Goal: Information Seeking & Learning: Learn about a topic

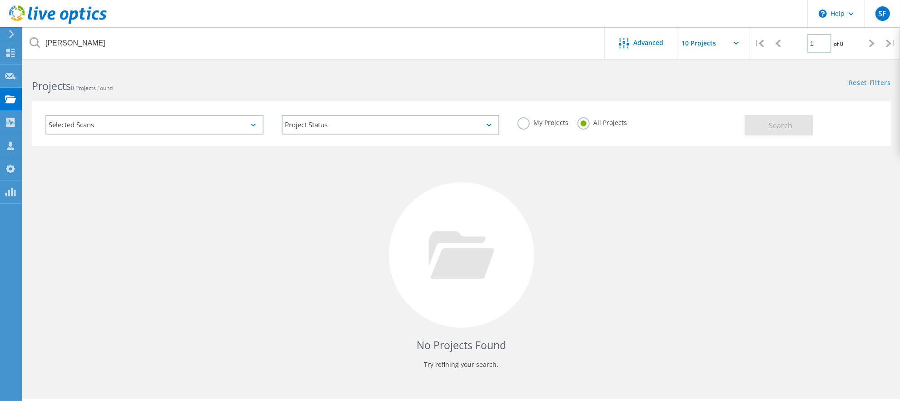
drag, startPoint x: 78, startPoint y: 46, endPoint x: 13, endPoint y: 36, distance: 66.1
click at [15, 66] on div "\n Help Explore Helpful Articles Contact Support SF OEM Team Member [PERSON_NAM…" at bounding box center [450, 246] width 900 height 360
drag, startPoint x: 90, startPoint y: 46, endPoint x: 40, endPoint y: 37, distance: 51.3
click at [40, 37] on input "brawley" at bounding box center [314, 43] width 582 height 32
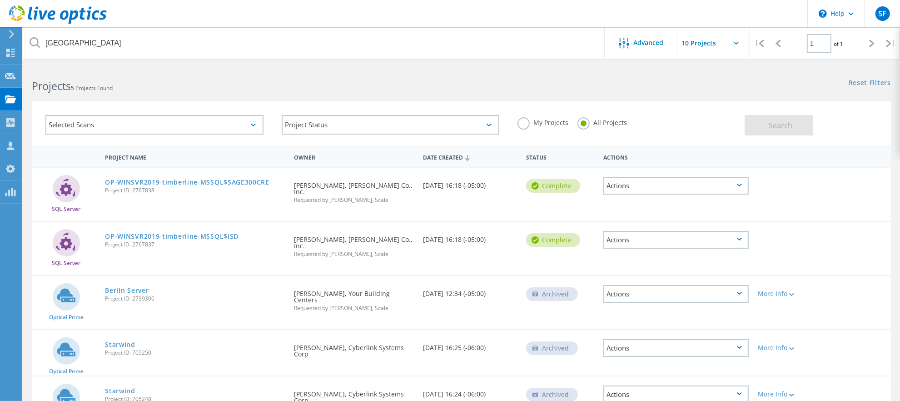
click at [524, 125] on label "My Projects" at bounding box center [542, 121] width 51 height 9
click at [0, 0] on input "My Projects" at bounding box center [0, 0] width 0 height 0
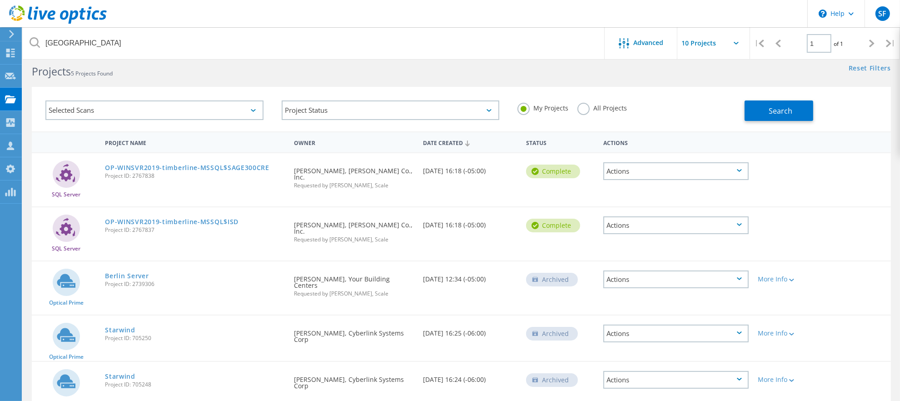
scroll to position [35, 0]
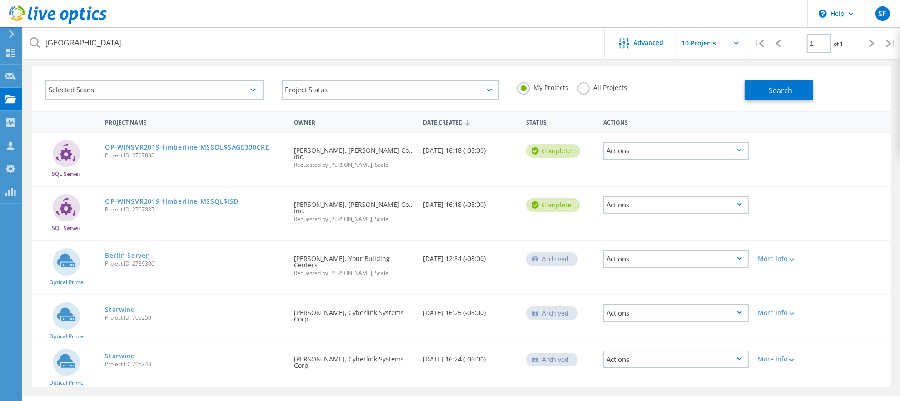
click at [581, 84] on label "All Projects" at bounding box center [602, 86] width 50 height 9
click at [0, 0] on input "All Projects" at bounding box center [0, 0] width 0 height 0
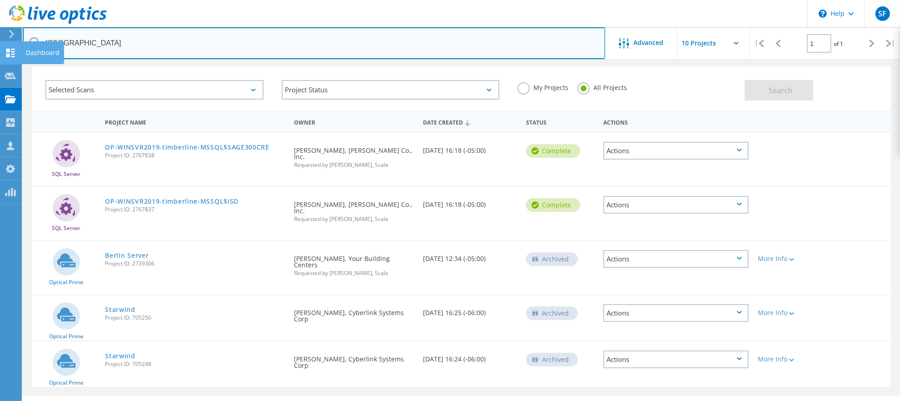
drag, startPoint x: 90, startPoint y: 47, endPoint x: 15, endPoint y: 44, distance: 74.6
click at [15, 44] on div "\n Help Explore Helpful Articles Contact Support SF OEM Team Member Steve Foley…" at bounding box center [450, 227] width 900 height 392
type input "b"
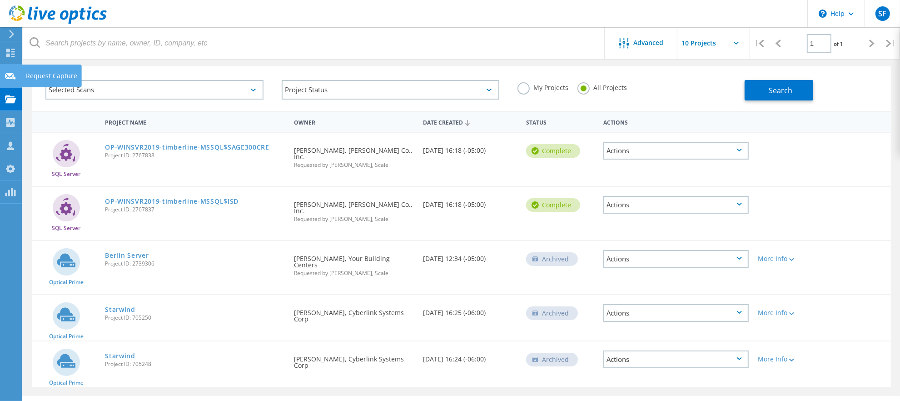
click at [8, 73] on use at bounding box center [10, 75] width 11 height 7
click at [10, 56] on icon at bounding box center [10, 53] width 11 height 9
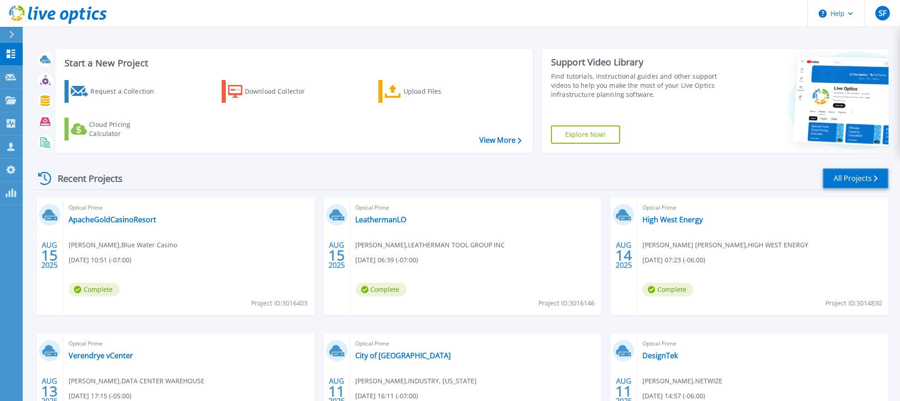
click at [844, 182] on link "All Projects" at bounding box center [856, 178] width 66 height 20
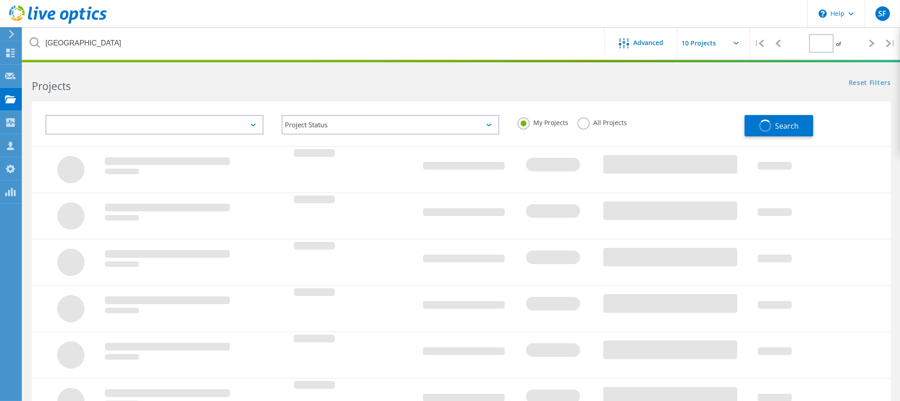
type input "1"
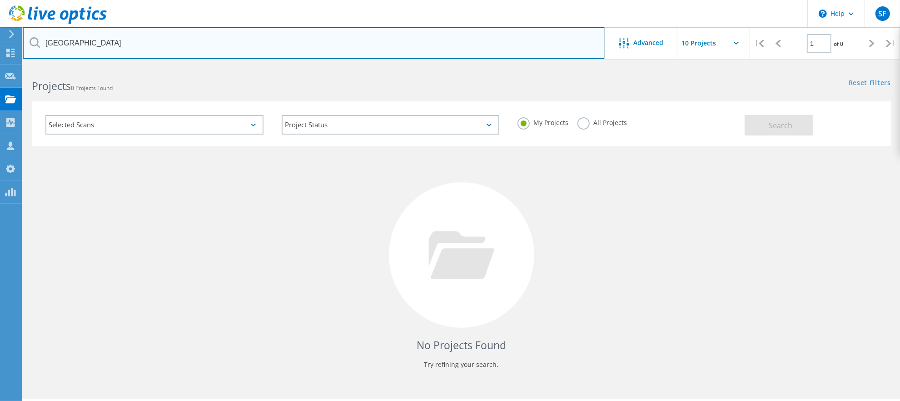
drag, startPoint x: 69, startPoint y: 50, endPoint x: 35, endPoint y: 47, distance: 34.2
click at [35, 47] on div "[GEOGRAPHIC_DATA]" at bounding box center [314, 43] width 582 height 32
type input "b"
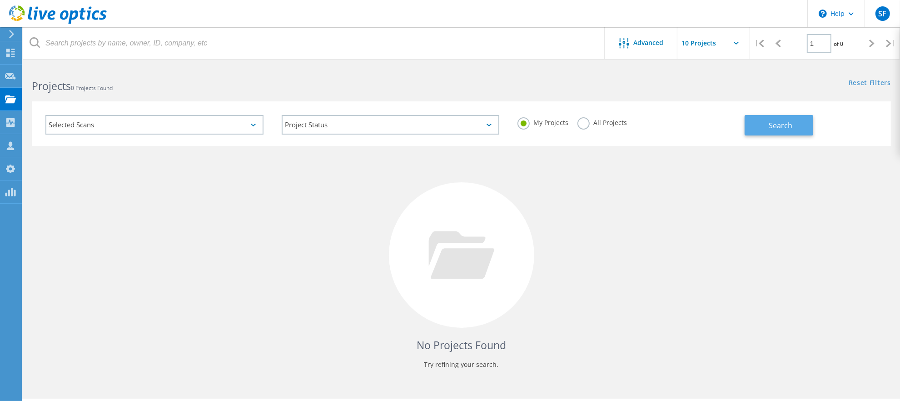
click at [786, 131] on button "Search" at bounding box center [779, 125] width 69 height 20
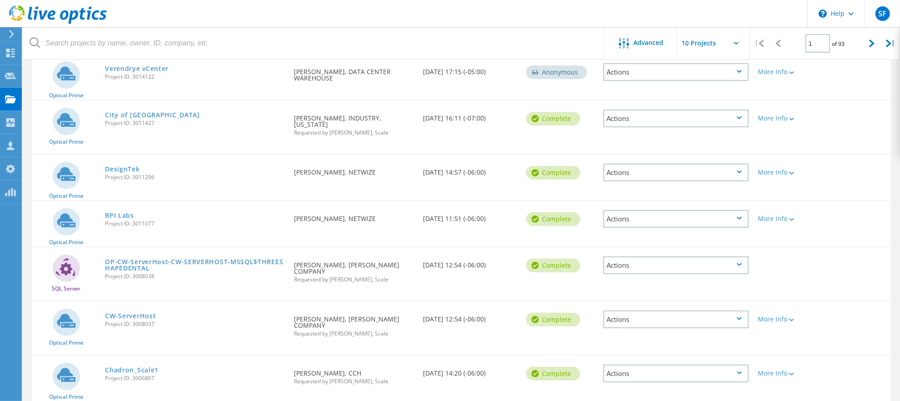
scroll to position [277, 0]
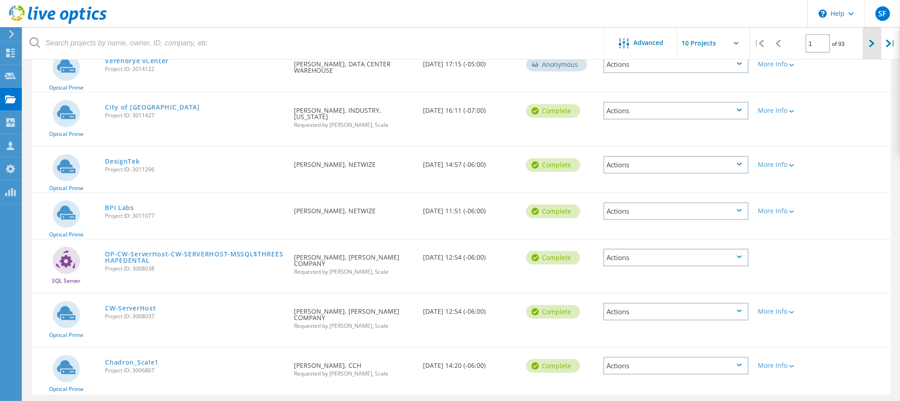
click at [873, 41] on icon at bounding box center [871, 44] width 5 height 8
type input "2"
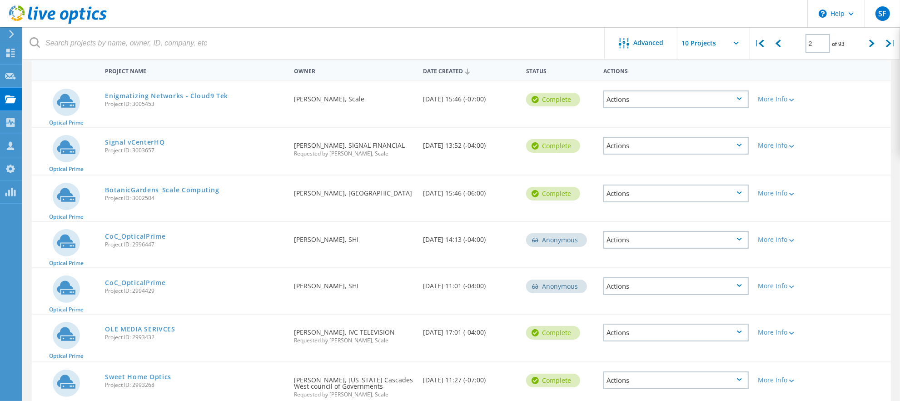
scroll to position [0, 0]
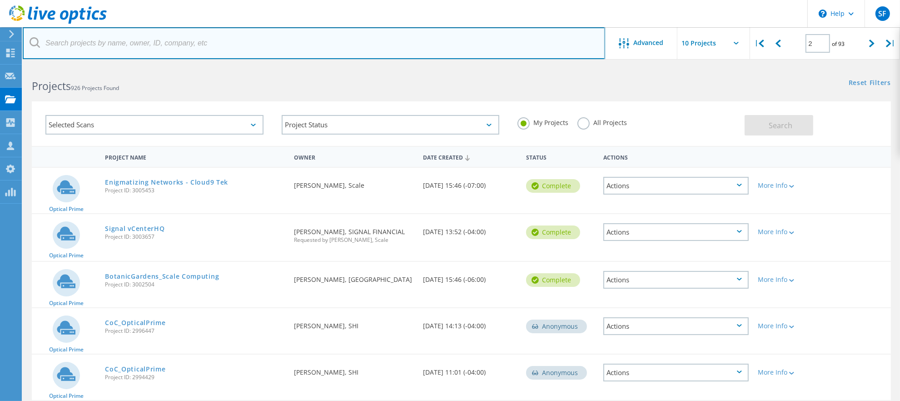
click at [117, 40] on input "text" at bounding box center [314, 43] width 582 height 32
type input "wheeler"
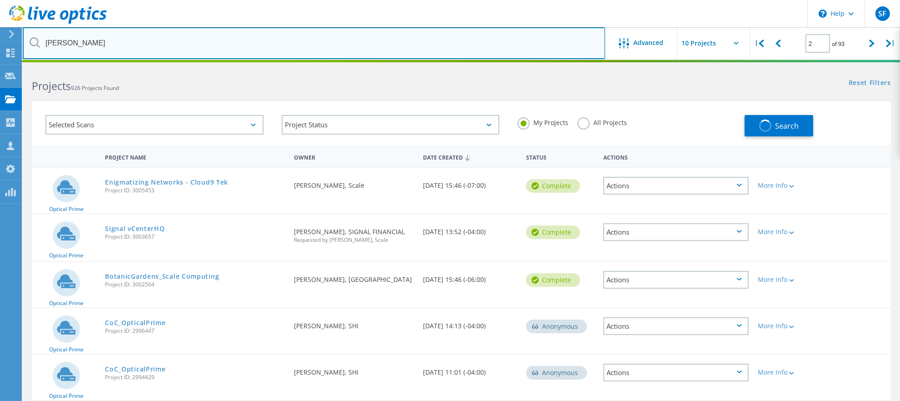
type input "1"
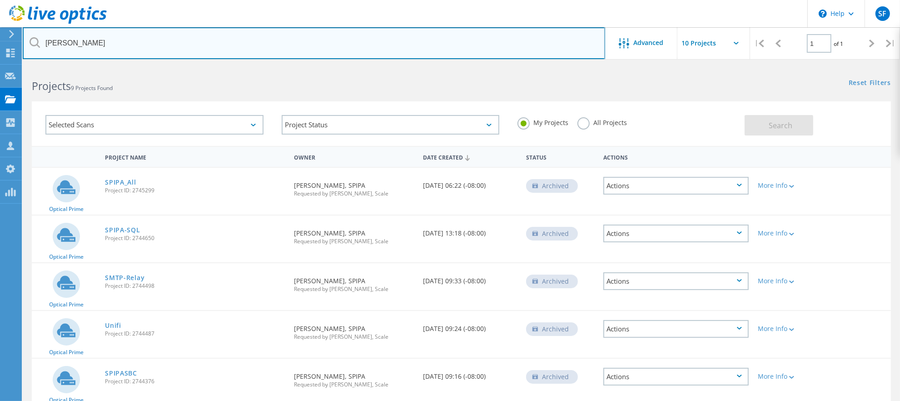
drag, startPoint x: 81, startPoint y: 40, endPoint x: -15, endPoint y: 33, distance: 97.0
click at [0, 33] on html "\n Help Explore Helpful Articles Contact Support SF OEM Team Member Steve Foley…" at bounding box center [450, 316] width 900 height 632
click at [241, 41] on input "text" at bounding box center [314, 43] width 582 height 32
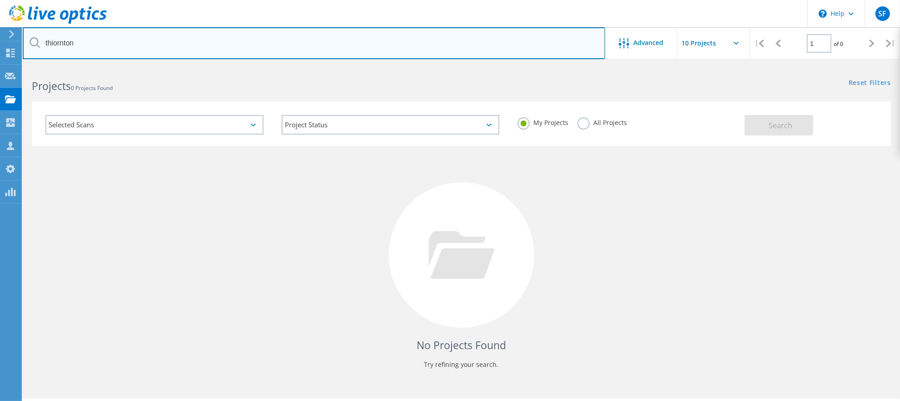
click at [54, 46] on input "thiornton" at bounding box center [314, 43] width 582 height 32
type input "thornton"
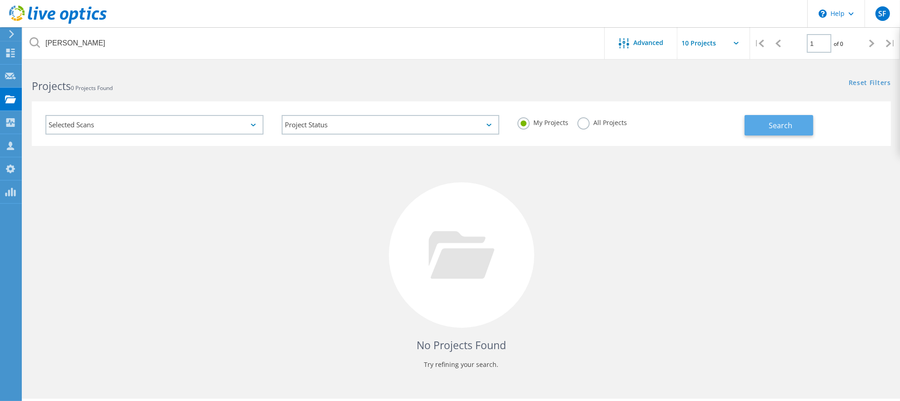
click at [777, 120] on span "Search" at bounding box center [781, 125] width 24 height 10
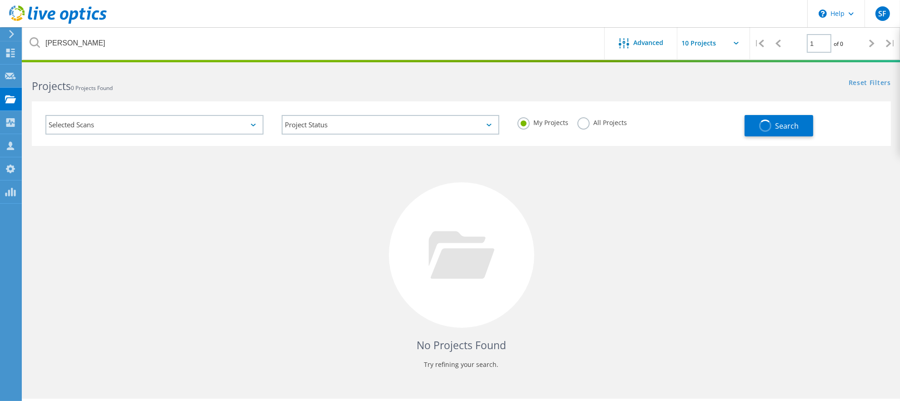
click at [583, 124] on label "All Projects" at bounding box center [602, 121] width 50 height 9
click at [0, 0] on input "All Projects" at bounding box center [0, 0] width 0 height 0
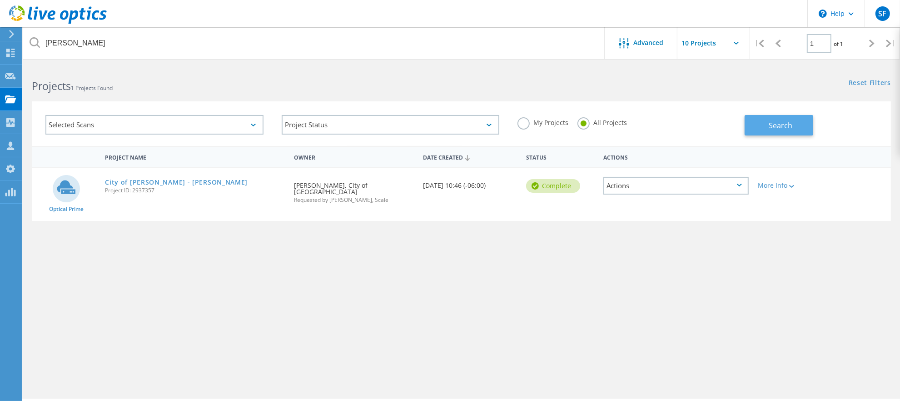
click at [755, 126] on button "Search" at bounding box center [779, 125] width 69 height 20
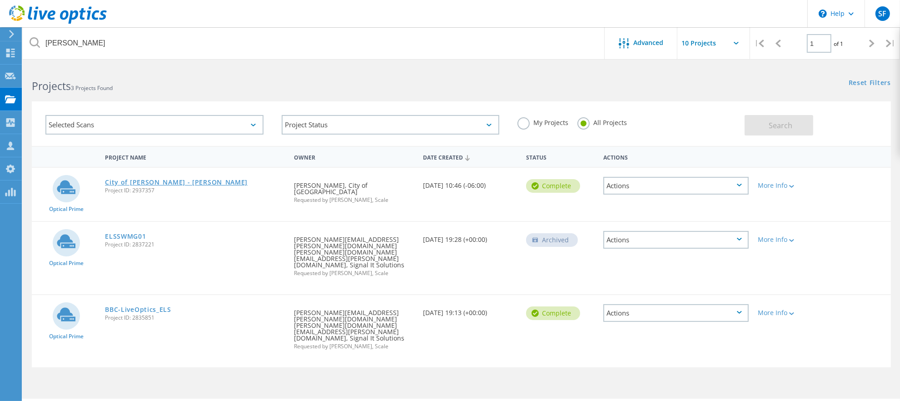
click at [174, 180] on link "City of Thornton - Tuan Tran" at bounding box center [176, 182] width 143 height 6
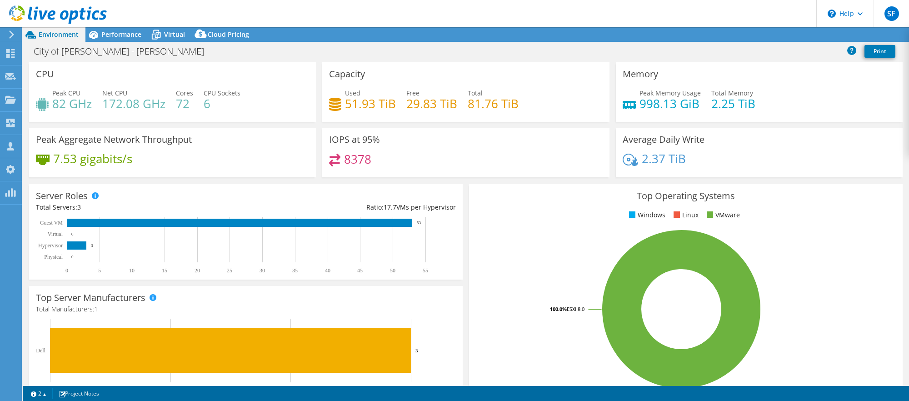
select select "USWest"
select select "USD"
click at [783, 33] on icon at bounding box center [786, 34] width 7 height 7
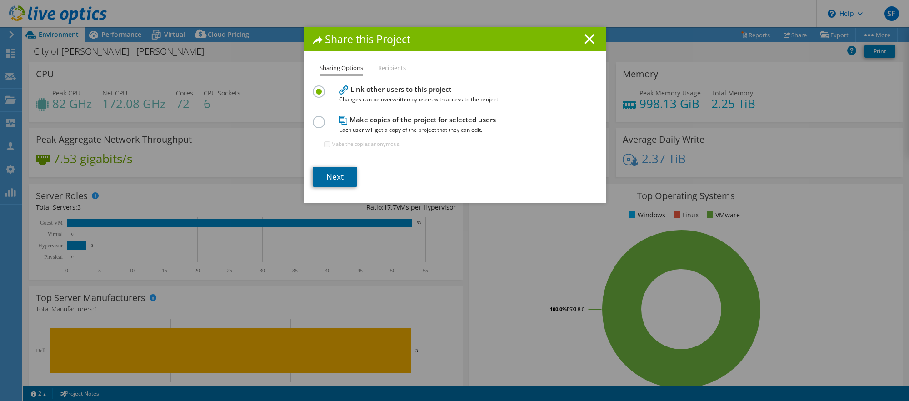
click at [345, 172] on link "Next" at bounding box center [335, 177] width 45 height 20
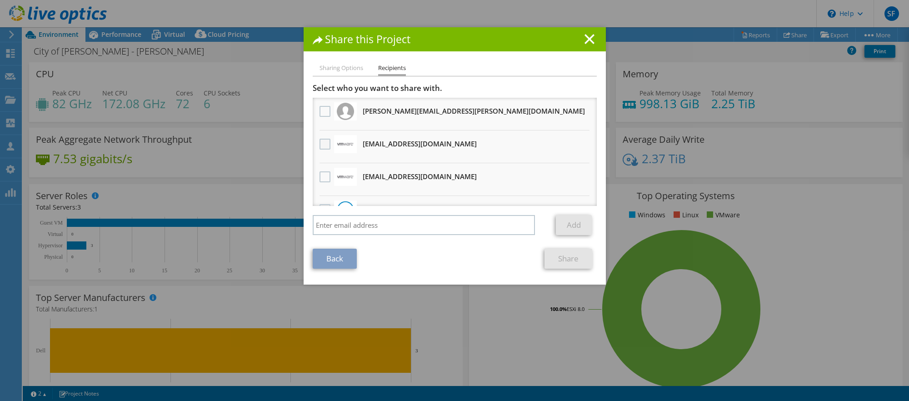
click at [319, 144] on label at bounding box center [325, 144] width 13 height 11
click at [0, 0] on input "checkbox" at bounding box center [0, 0] width 0 height 0
click at [558, 268] on link "Share" at bounding box center [568, 258] width 48 height 20
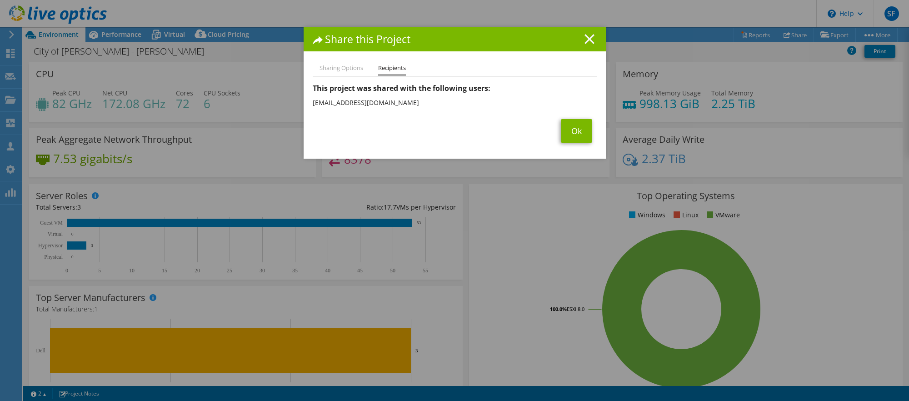
click at [585, 42] on line at bounding box center [589, 39] width 9 height 9
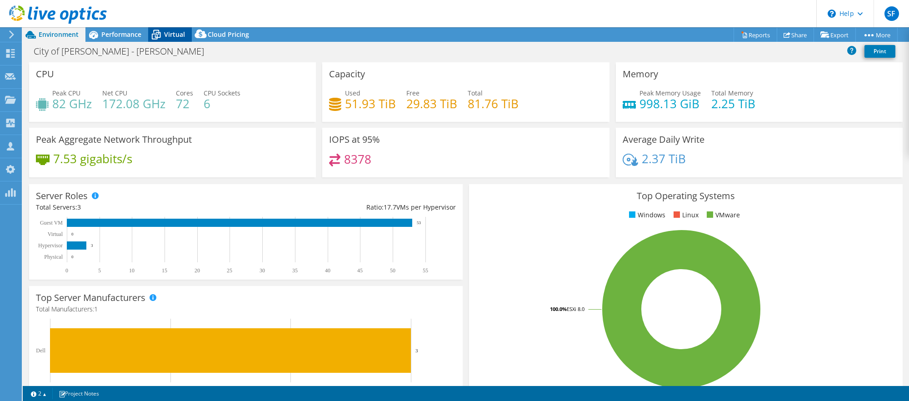
click at [166, 33] on span "Virtual" at bounding box center [174, 34] width 21 height 9
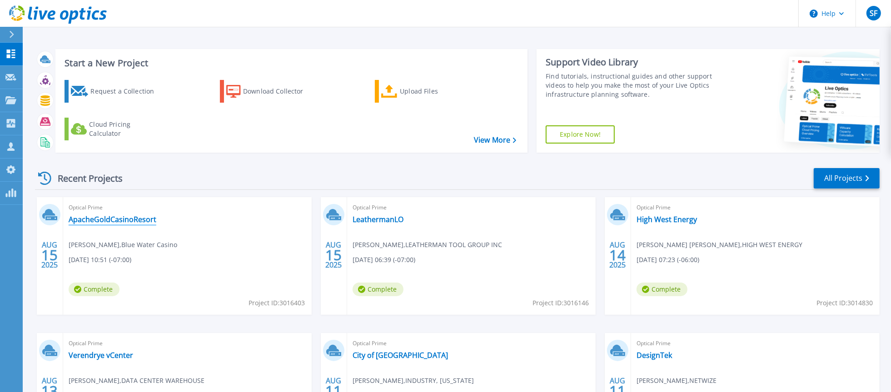
click at [94, 222] on link "ApacheGoldCasinoResort" at bounding box center [113, 219] width 88 height 9
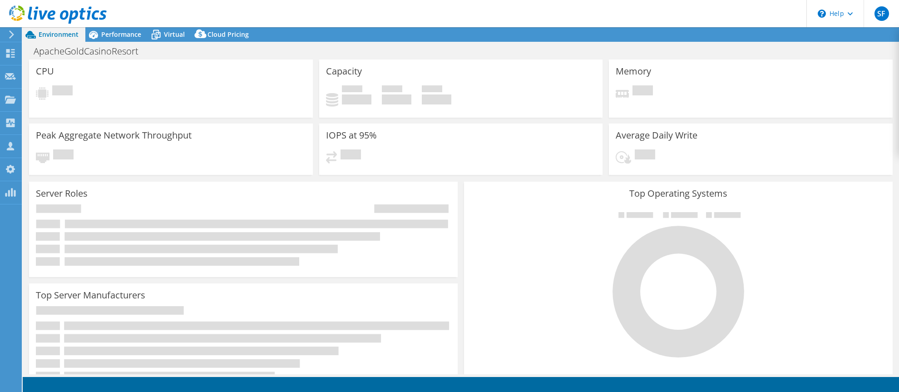
select select "USD"
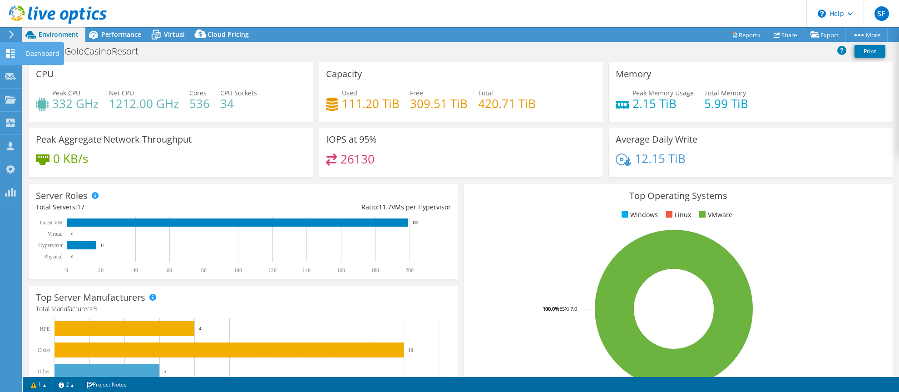
click at [8, 54] on use at bounding box center [10, 53] width 9 height 9
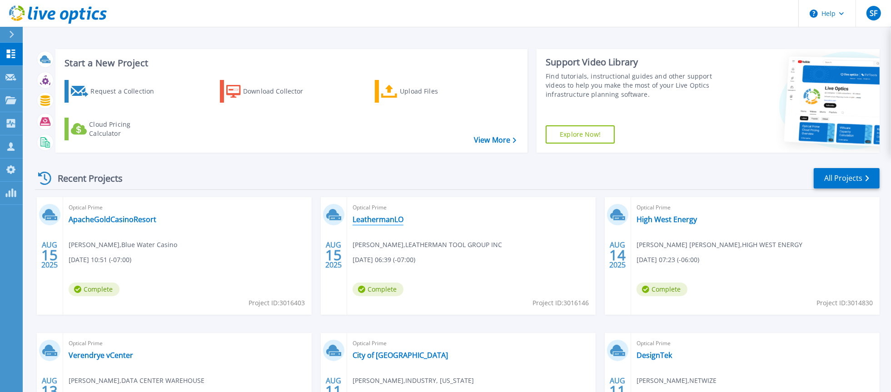
click at [384, 223] on link "LeathermanLO" at bounding box center [378, 219] width 51 height 9
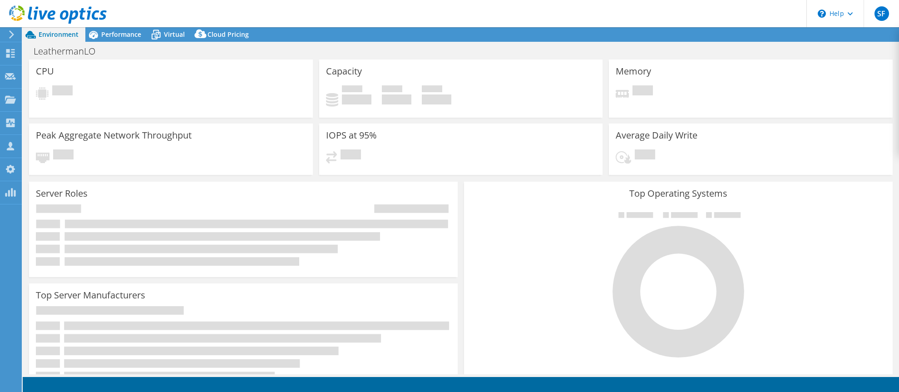
select select "USD"
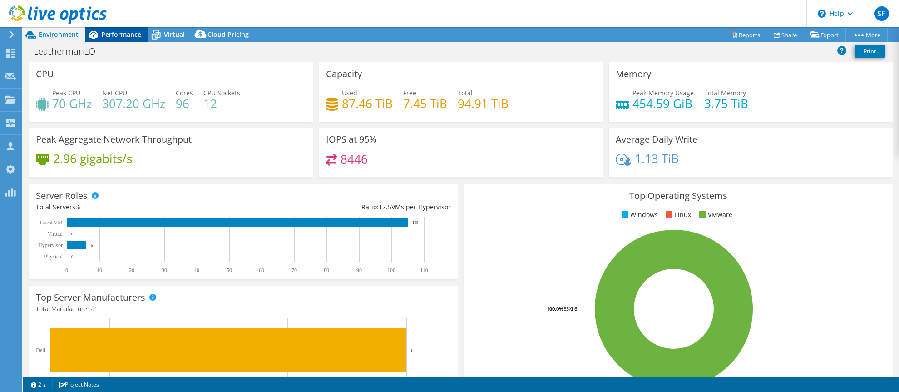
click at [128, 33] on span "Performance" at bounding box center [121, 34] width 40 height 9
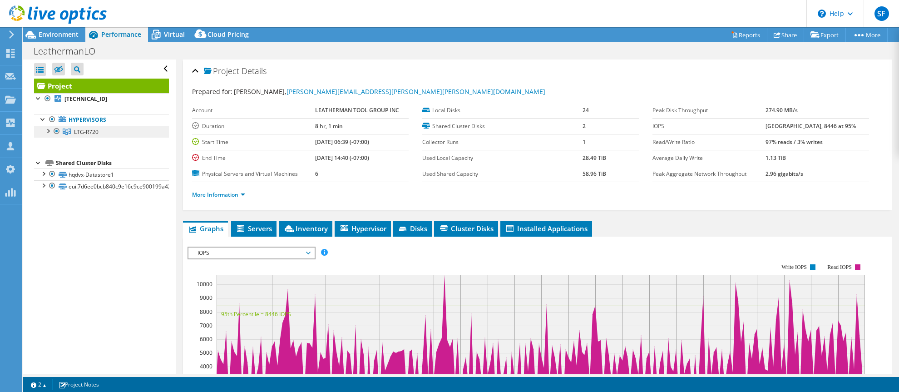
click at [42, 133] on link "LTG-R720" at bounding box center [101, 132] width 135 height 12
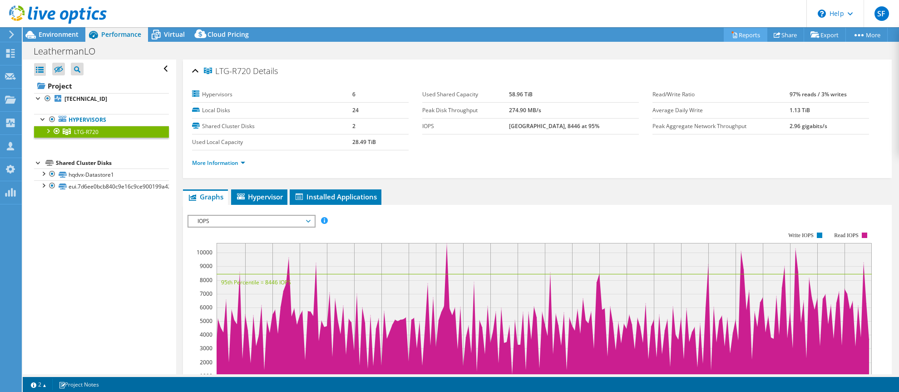
click at [748, 32] on link "Reports" at bounding box center [746, 35] width 44 height 14
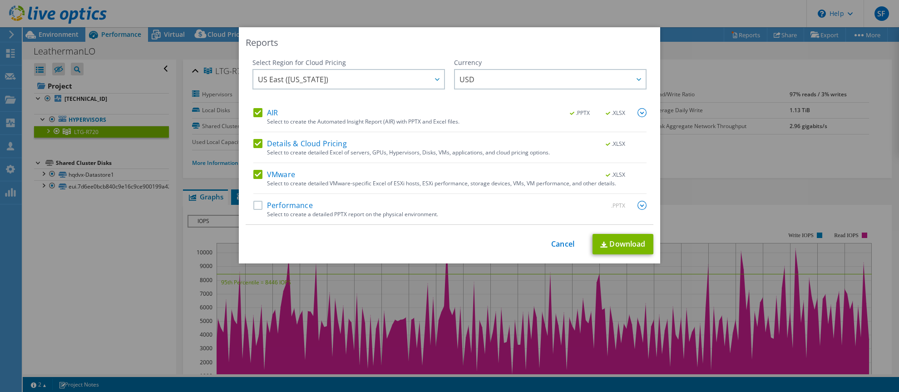
click at [296, 207] on label "Performance" at bounding box center [283, 205] width 60 height 9
click at [0, 0] on input "Performance" at bounding box center [0, 0] width 0 height 0
click at [601, 243] on img at bounding box center [604, 245] width 7 height 6
click at [557, 246] on link "Cancel" at bounding box center [563, 244] width 23 height 9
click at [557, 246] on div at bounding box center [449, 196] width 899 height 392
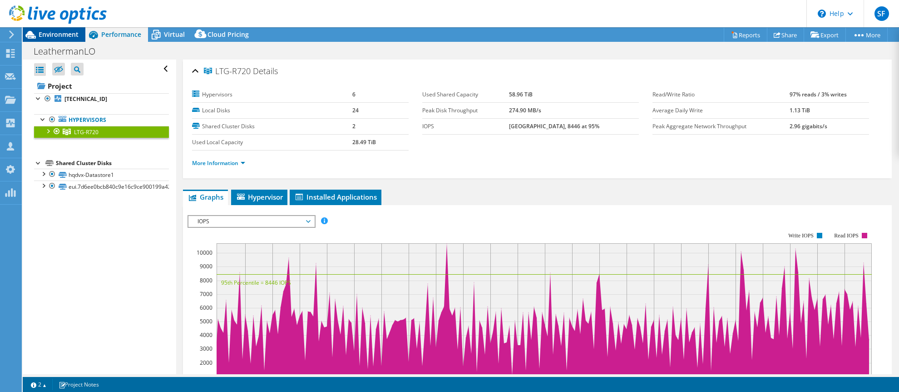
click at [63, 32] on span "Environment" at bounding box center [59, 34] width 40 height 9
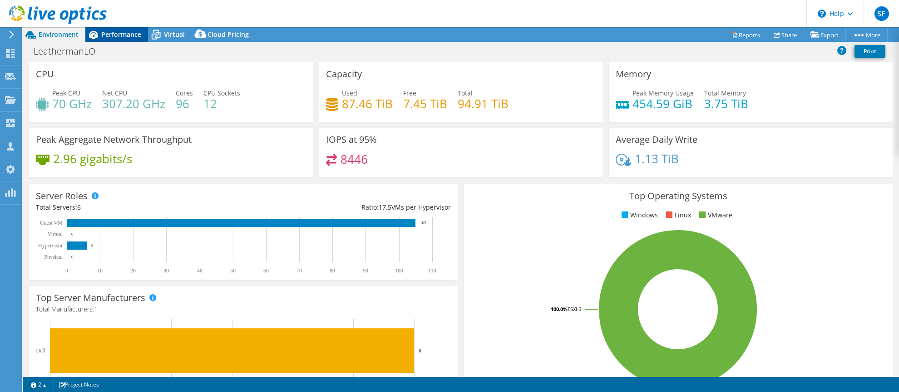
click at [133, 32] on span "Performance" at bounding box center [121, 34] width 40 height 9
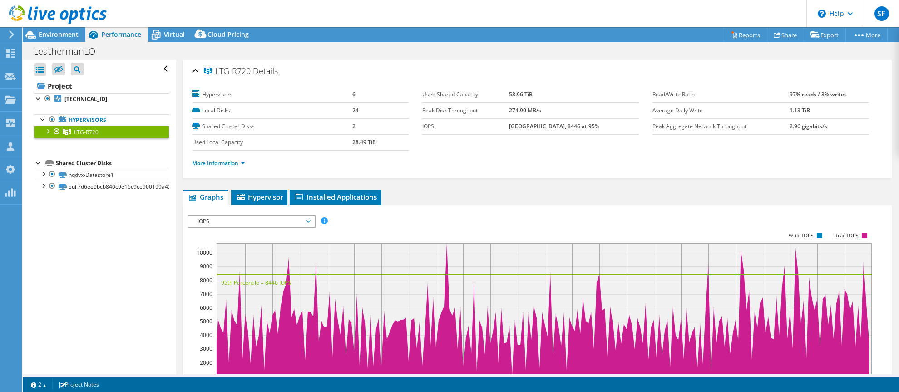
click at [133, 35] on span "Performance" at bounding box center [121, 34] width 40 height 9
click at [46, 129] on div at bounding box center [47, 130] width 9 height 9
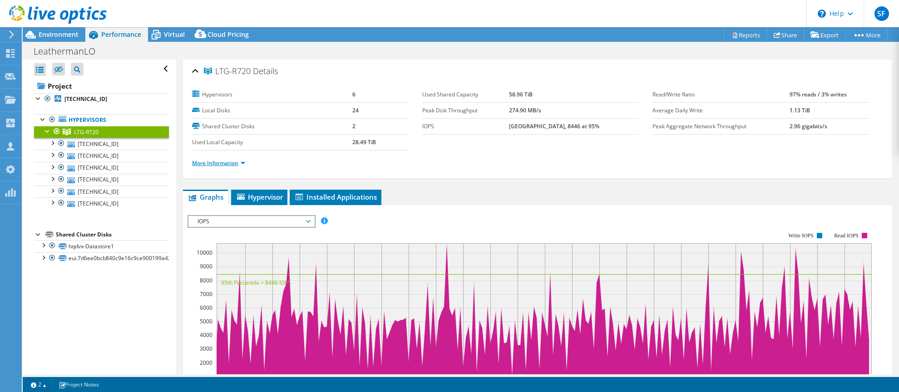
click at [209, 162] on link "More Information" at bounding box center [218, 163] width 53 height 8
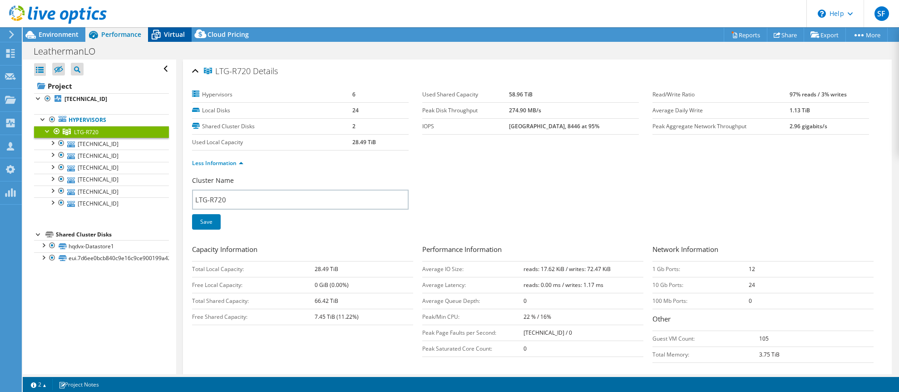
click at [172, 34] on span "Virtual" at bounding box center [174, 34] width 21 height 9
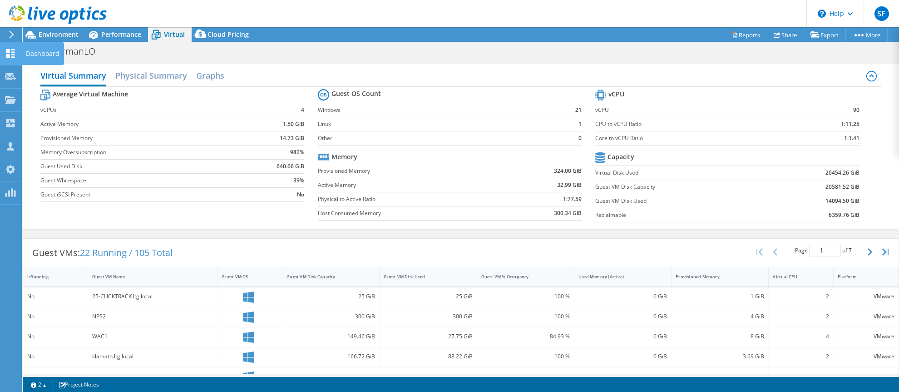
click at [8, 51] on use at bounding box center [10, 53] width 9 height 9
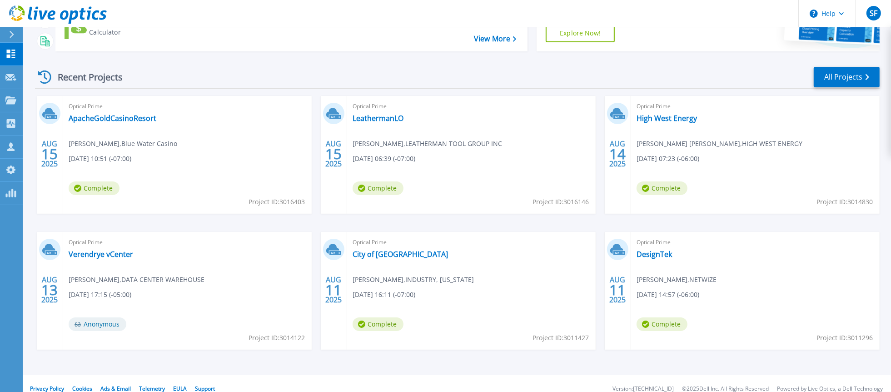
scroll to position [112, 0]
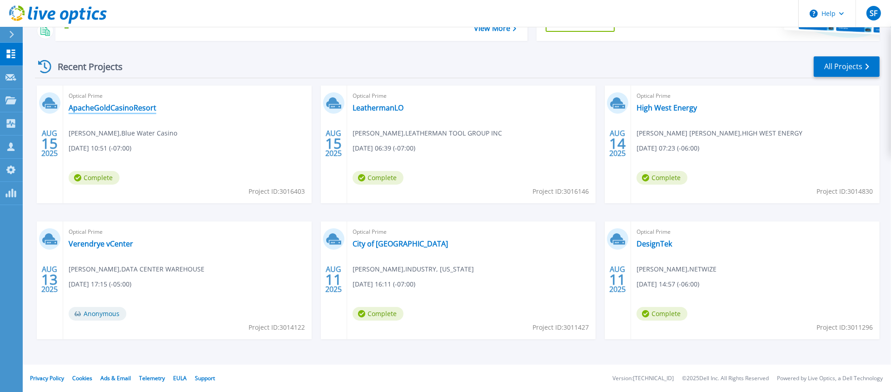
click at [138, 107] on link "ApacheGoldCasinoResort" at bounding box center [113, 107] width 88 height 9
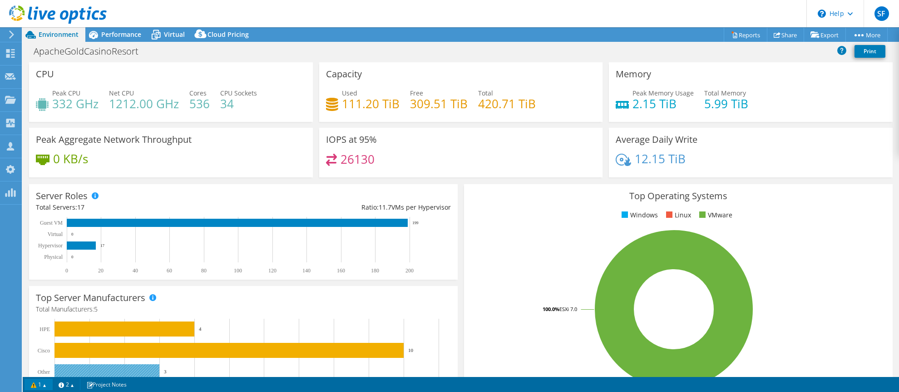
click at [38, 385] on link "1" at bounding box center [39, 383] width 28 height 11
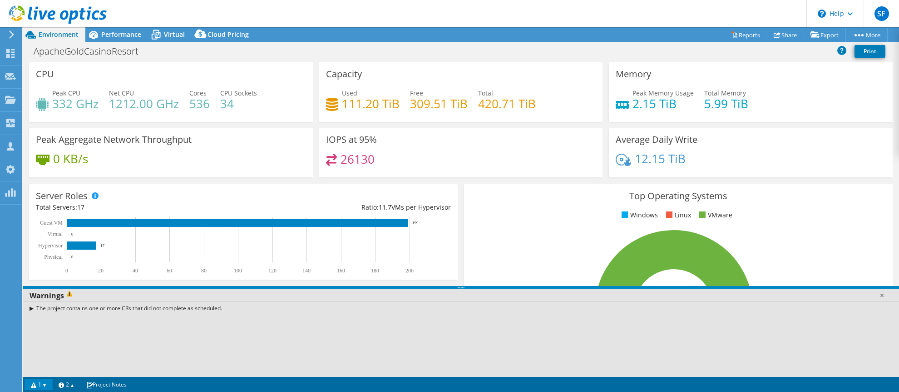
click at [77, 331] on div "The project contains one or more CRs that did not complete as scheduled." at bounding box center [461, 338] width 877 height 75
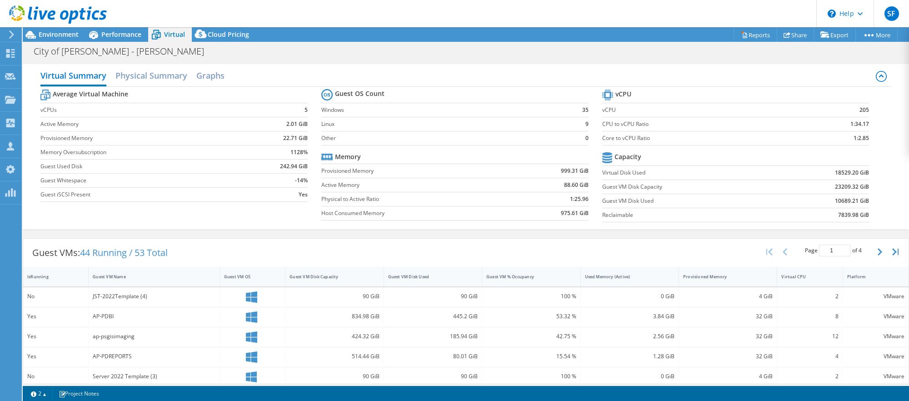
select select "USWest"
select select "USD"
click at [8, 50] on use at bounding box center [10, 53] width 9 height 9
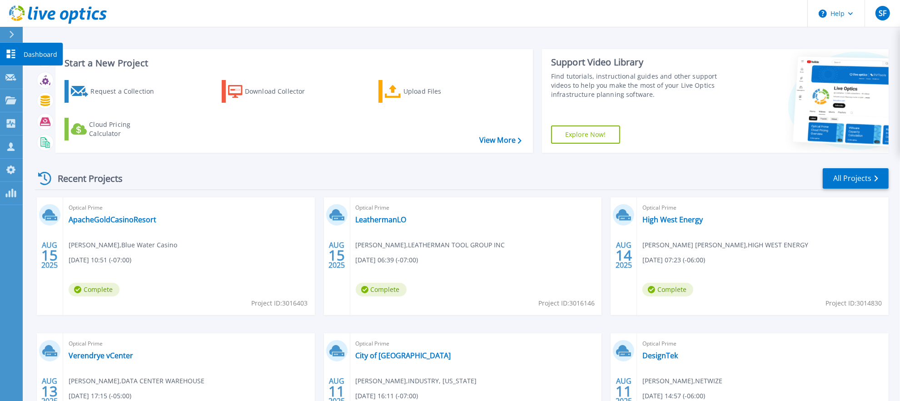
click at [15, 54] on icon at bounding box center [11, 54] width 9 height 9
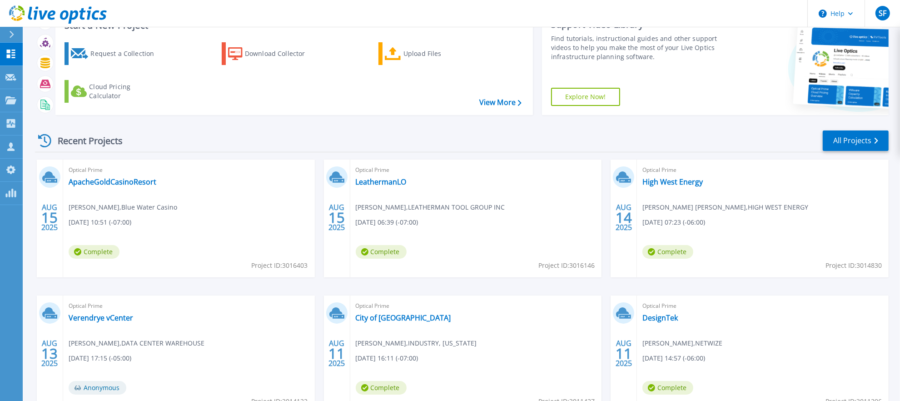
scroll to position [35, 0]
